Goal: Task Accomplishment & Management: Manage account settings

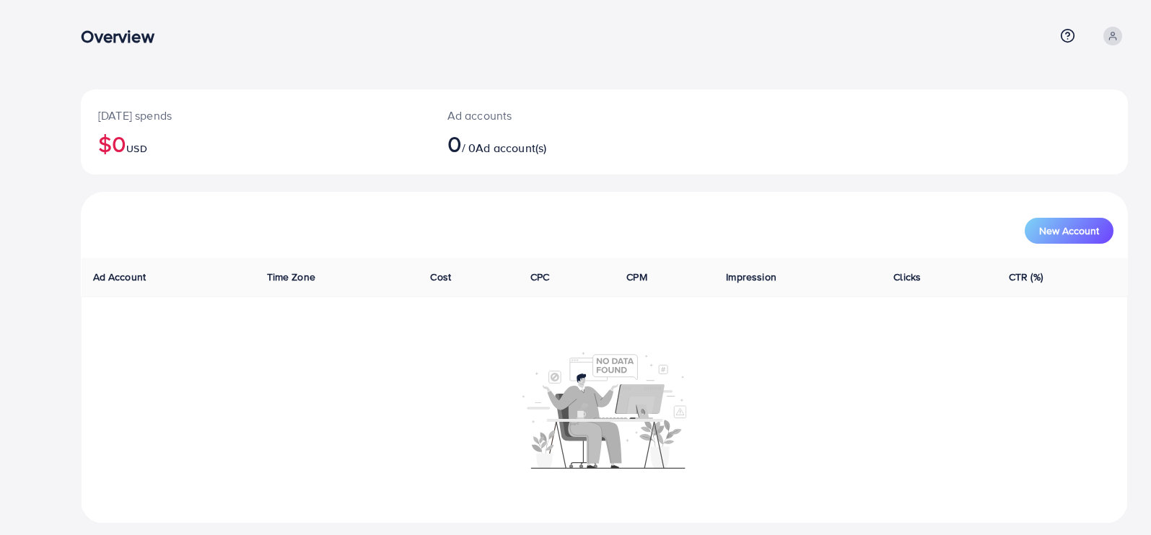
click at [1113, 40] on icon at bounding box center [1112, 36] width 10 height 10
click at [1014, 84] on icon at bounding box center [1010, 86] width 12 height 12
click at [1111, 40] on icon at bounding box center [1112, 36] width 10 height 10
click at [1011, 118] on line at bounding box center [1012, 118] width 6 height 0
